Goal: Navigation & Orientation: Find specific page/section

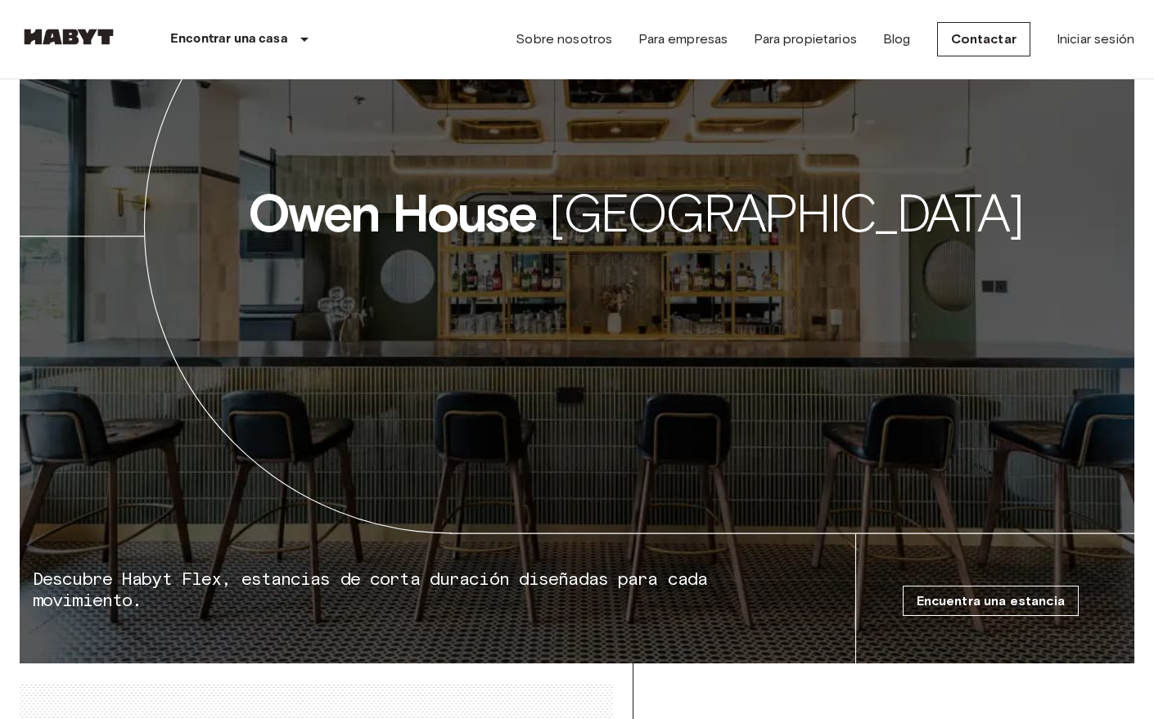
scroll to position [2367, 0]
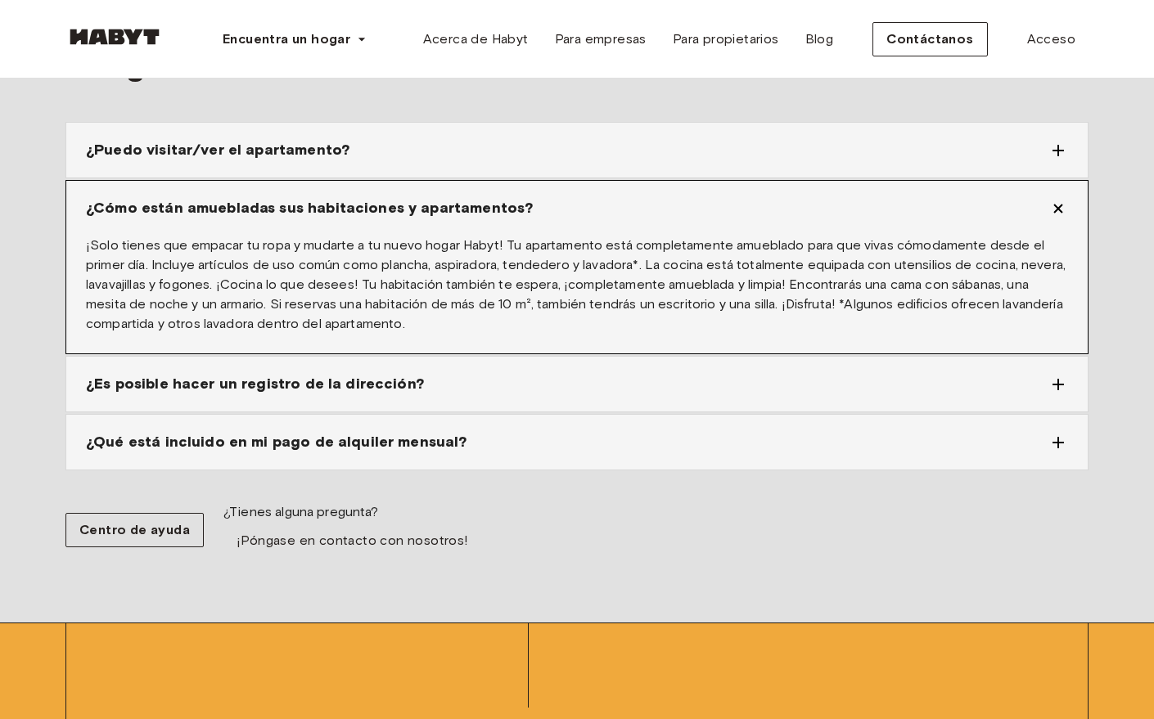
scroll to position [3292, 0]
